Goal: Navigation & Orientation: Find specific page/section

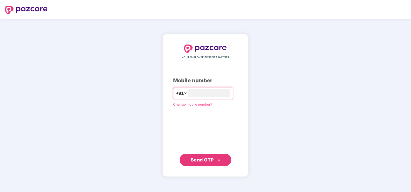
type input "**********"
click at [204, 160] on span "Send OTP" at bounding box center [202, 159] width 23 height 5
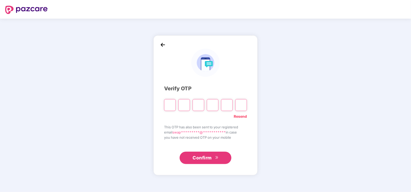
type input "*"
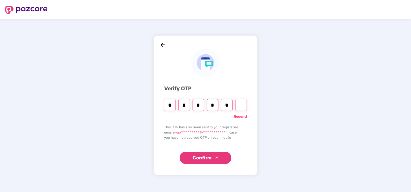
type input "*"
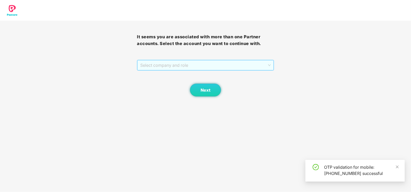
click at [169, 63] on span "Select company and role" at bounding box center [205, 65] width 130 height 10
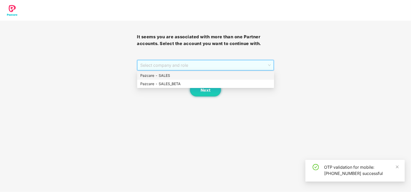
click at [157, 76] on div "Pazcare - SALES" at bounding box center [205, 76] width 131 height 6
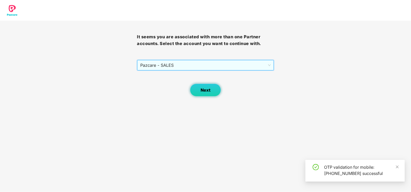
click at [197, 92] on button "Next" at bounding box center [205, 90] width 31 height 13
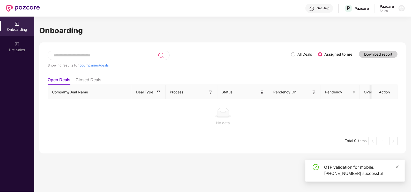
click at [403, 8] on img at bounding box center [402, 8] width 4 height 4
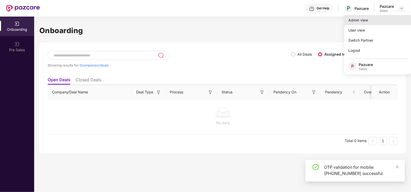
click at [360, 22] on div "Admin view" at bounding box center [377, 20] width 67 height 10
